Goal: Transaction & Acquisition: Download file/media

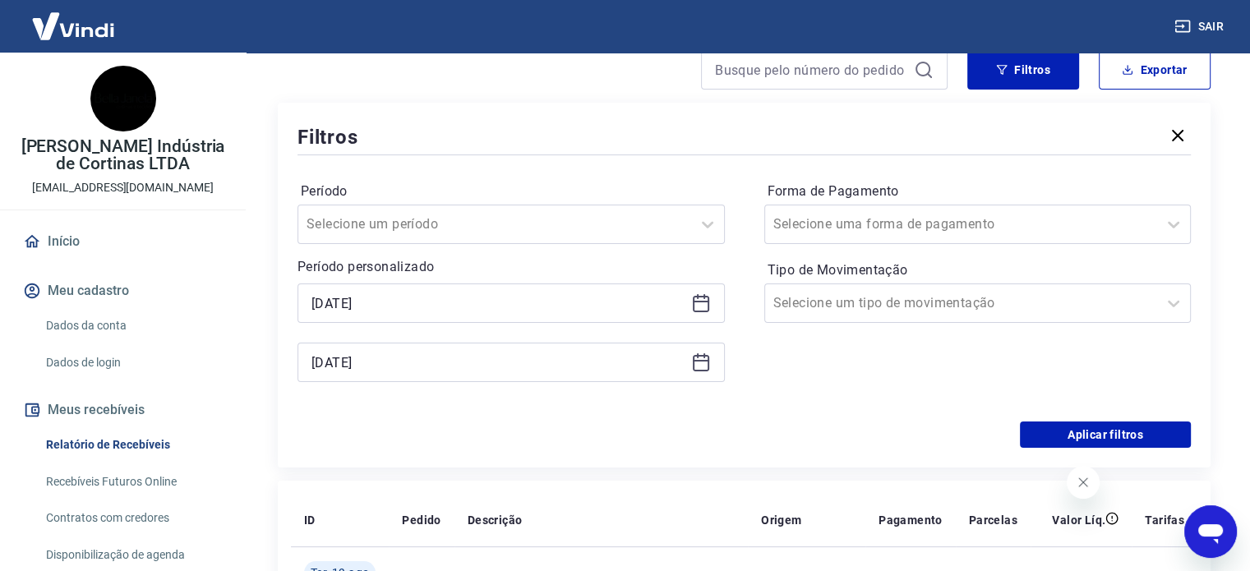
scroll to position [164, 0]
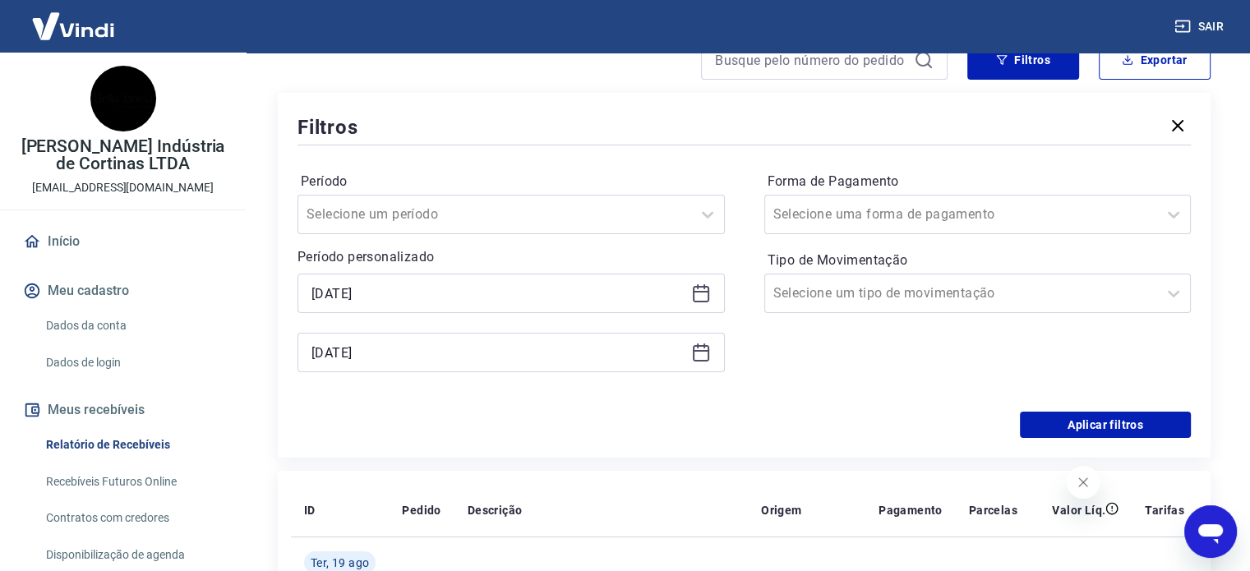
click at [703, 289] on icon at bounding box center [701, 294] width 20 height 20
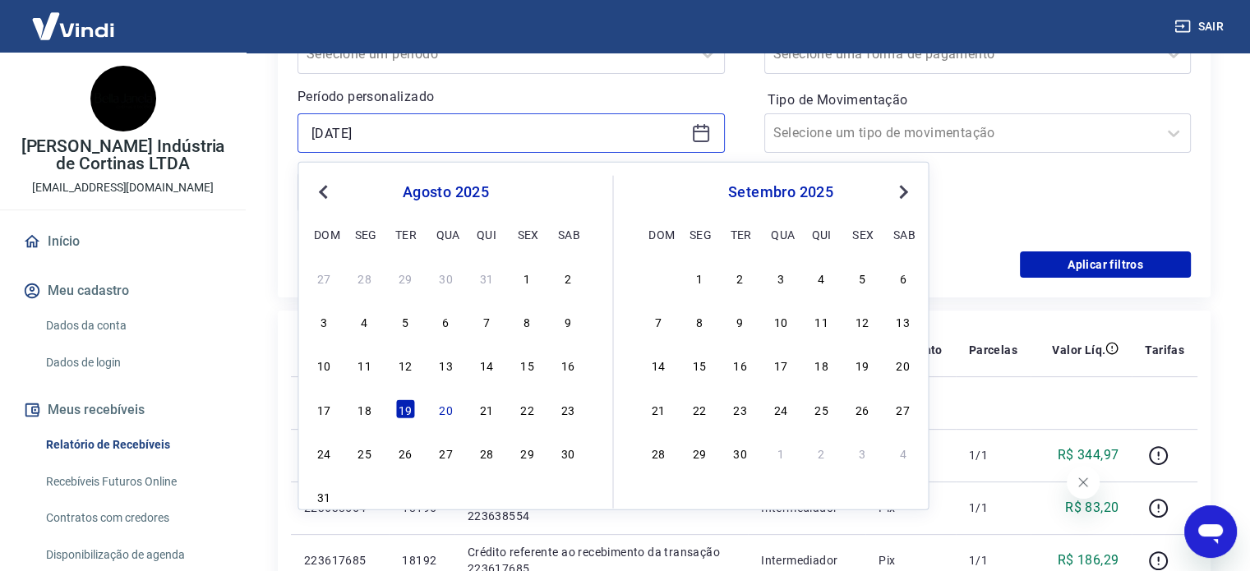
scroll to position [329, 0]
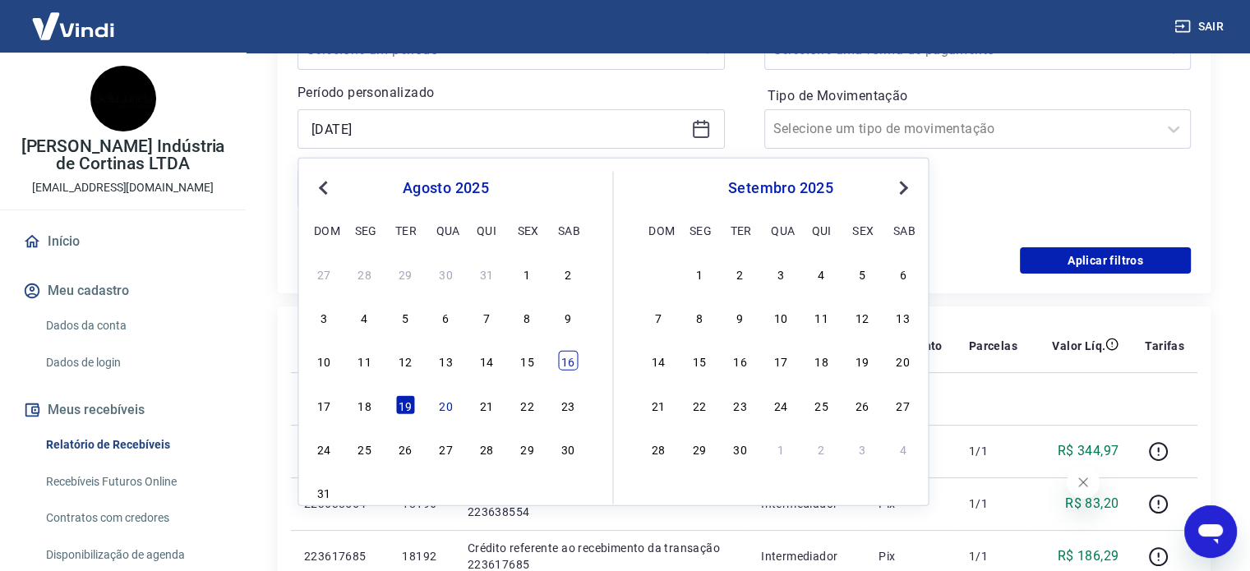
click at [572, 367] on div "16" at bounding box center [568, 361] width 20 height 20
type input "[DATE]"
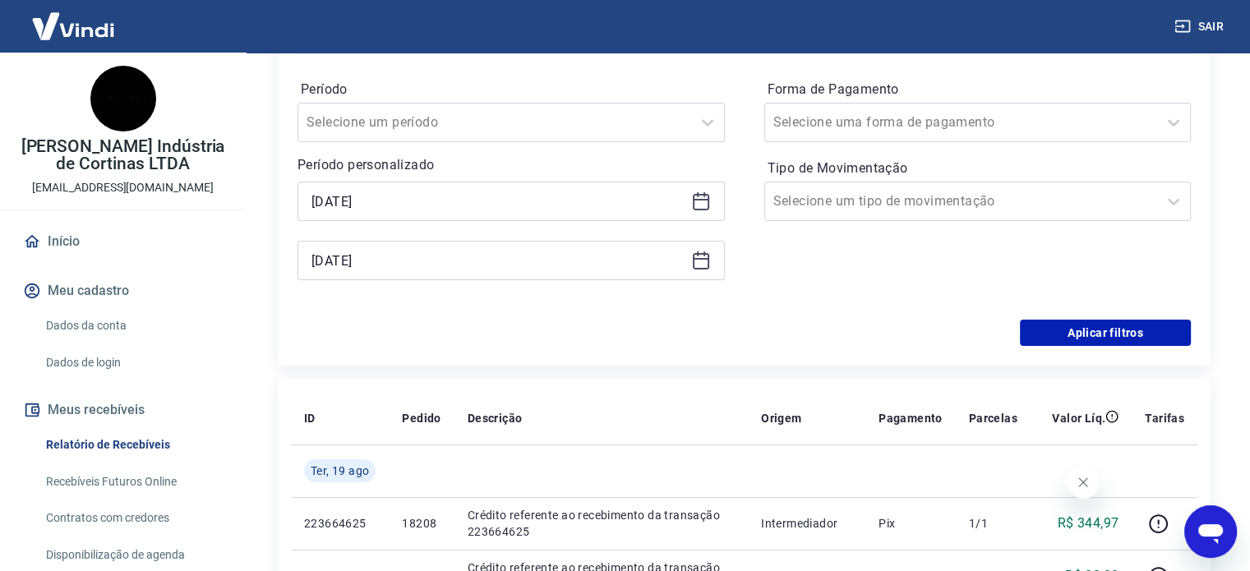
scroll to position [164, 0]
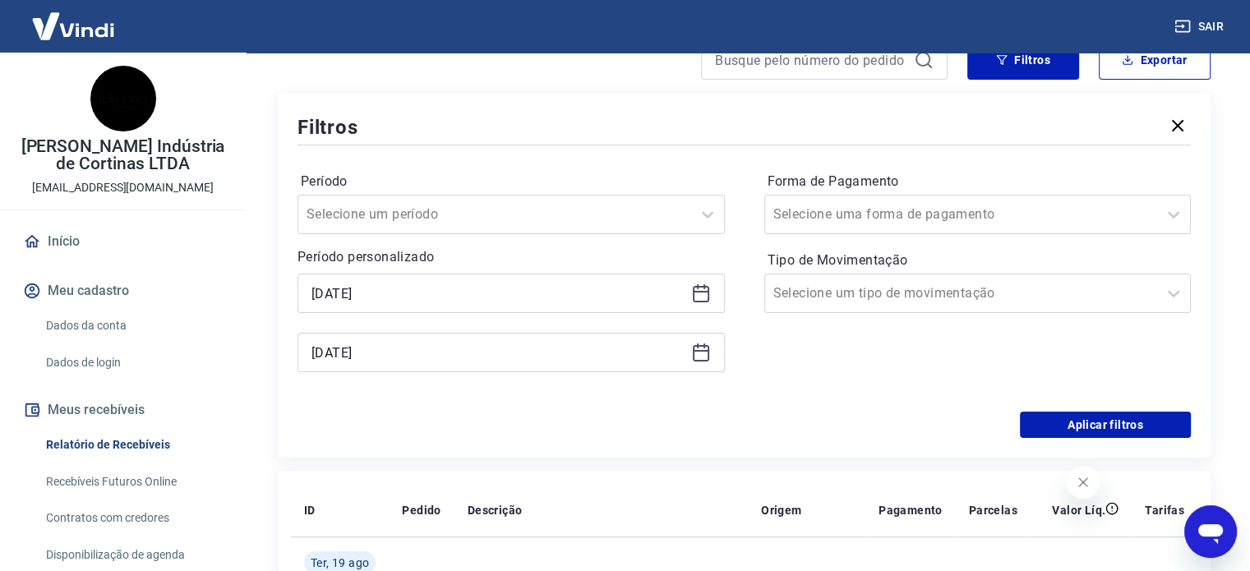
click at [699, 351] on icon at bounding box center [701, 351] width 16 height 2
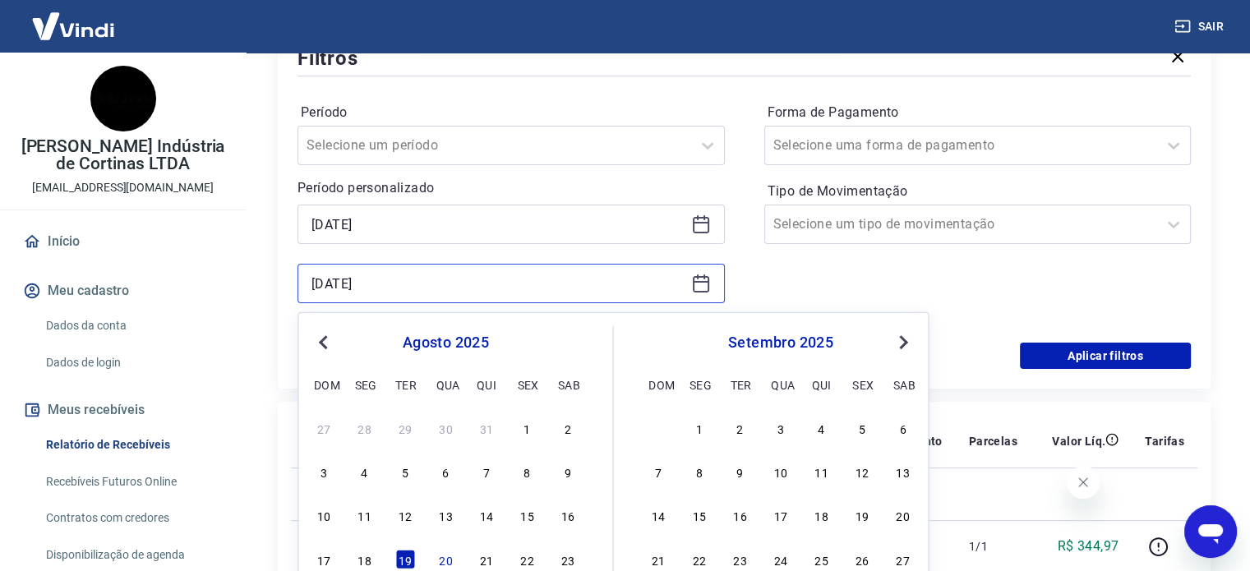
scroll to position [329, 0]
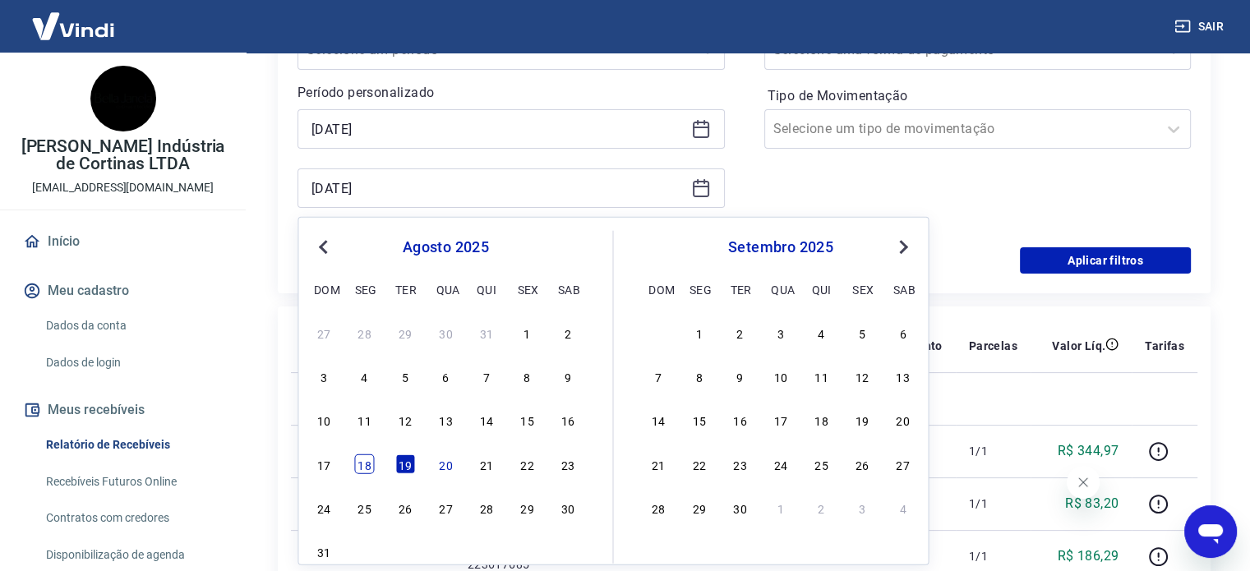
click at [363, 466] on div "18" at bounding box center [365, 464] width 20 height 20
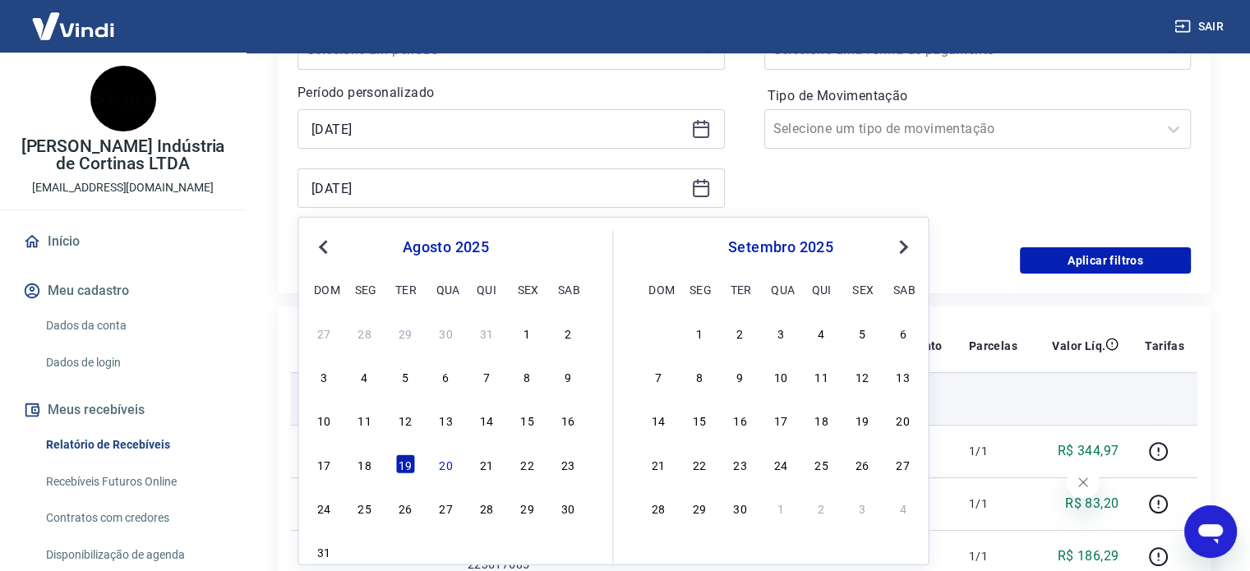
type input "[DATE]"
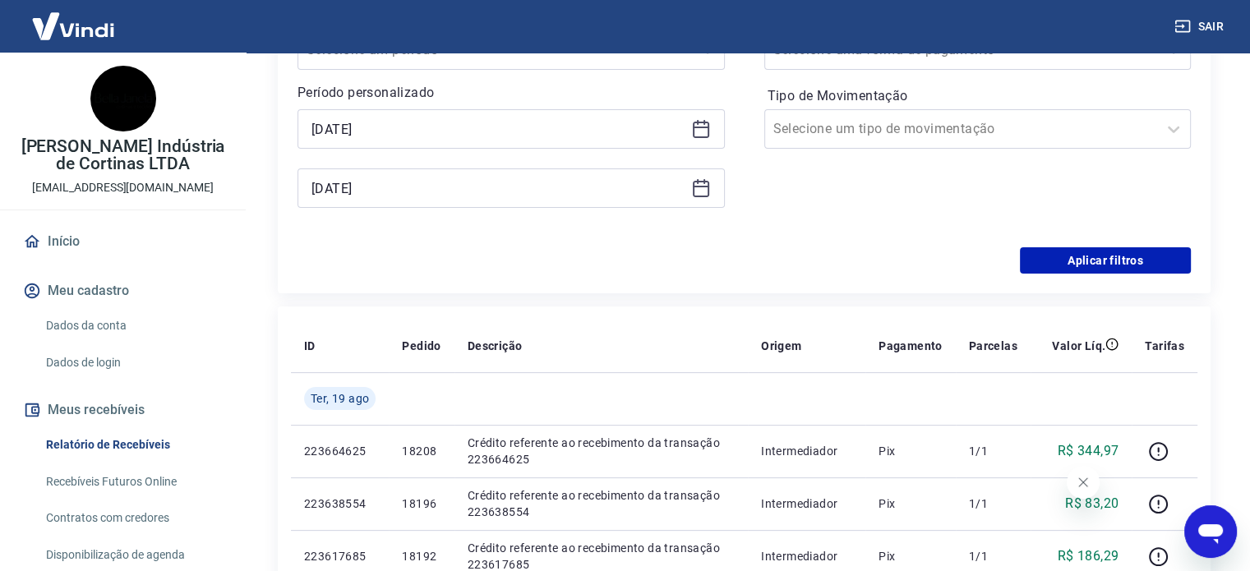
click at [1074, 276] on div "Filtros Período Selecione um período Período personalizado Selected date: [DATE…" at bounding box center [744, 110] width 933 height 365
click at [1094, 256] on button "Aplicar filtros" at bounding box center [1105, 260] width 171 height 26
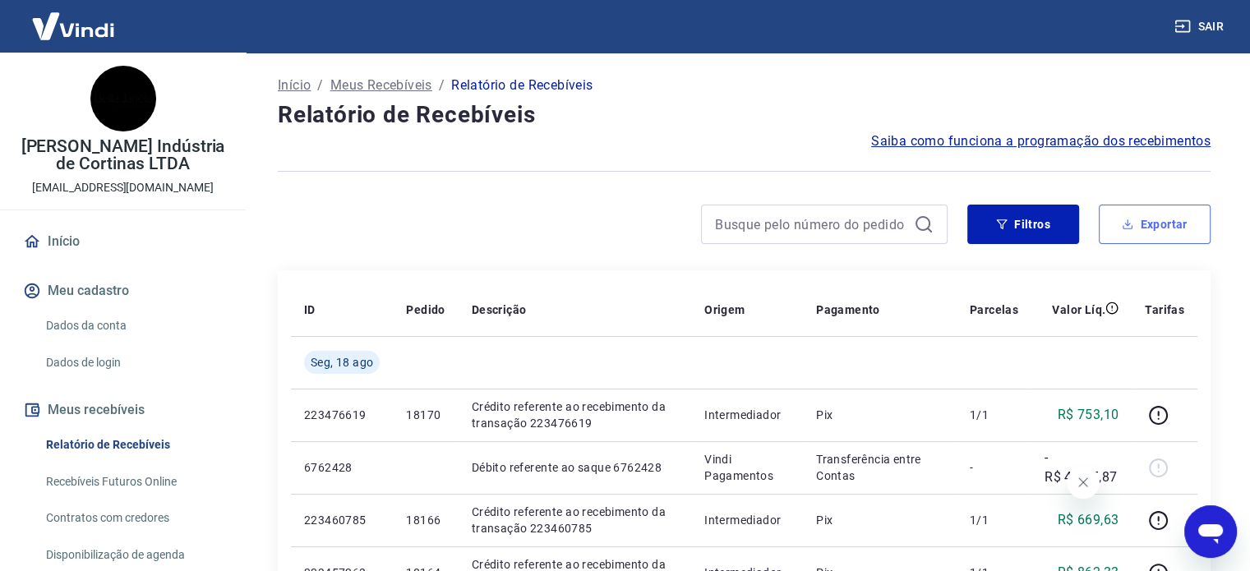
click at [1180, 224] on button "Exportar" at bounding box center [1155, 224] width 112 height 39
type input "[DATE]"
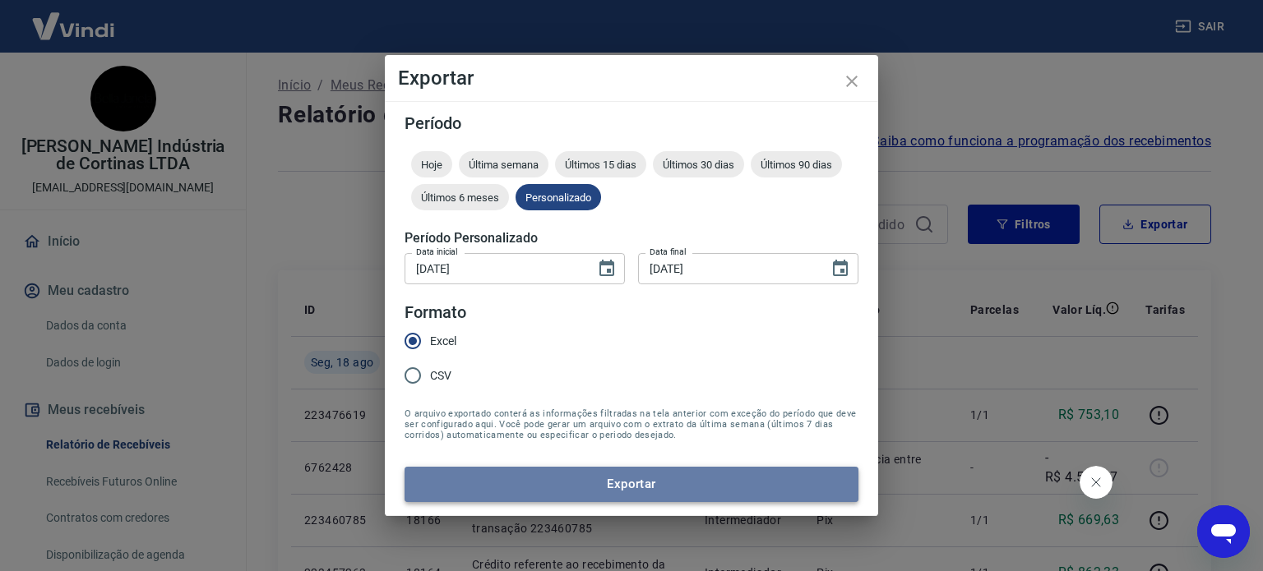
click at [632, 483] on button "Exportar" at bounding box center [631, 484] width 454 height 35
